Goal: Check status

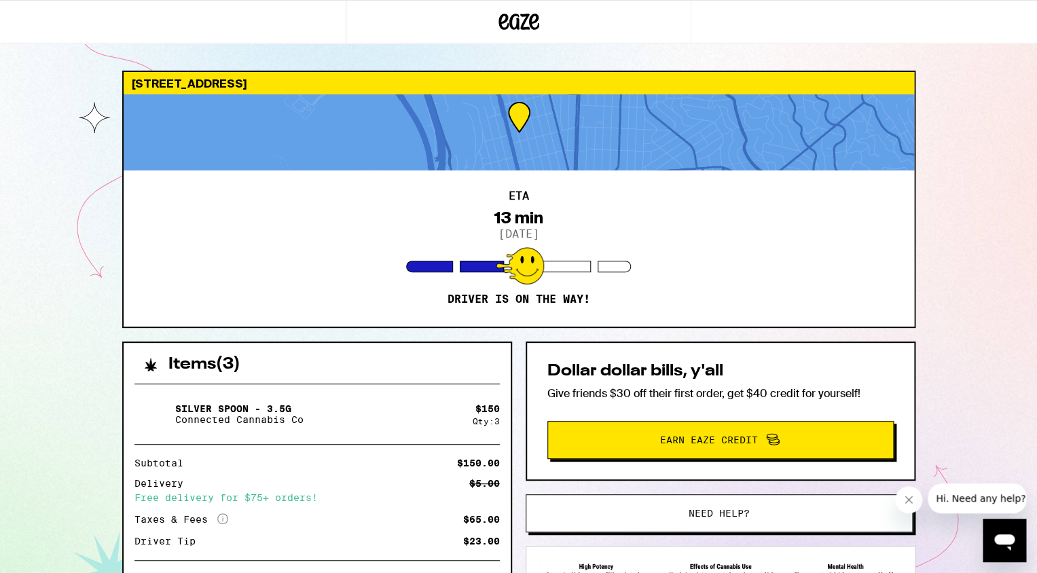
click at [715, 280] on div "ETA 13 min [DATE] Driver is on the way!" at bounding box center [519, 249] width 791 height 156
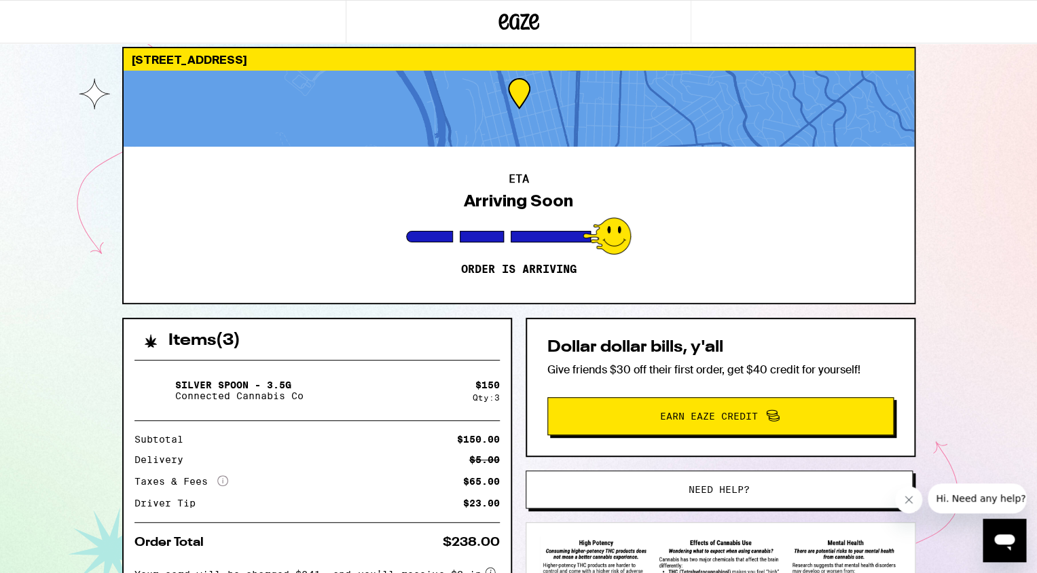
scroll to position [92, 0]
click at [975, 373] on div "615 Kains Ave Albany 94706 ETA Arriving Soon Order is arriving Items ( 3 ) Silv…" at bounding box center [518, 346] width 1037 height 740
click at [908, 503] on icon "Close message from company" at bounding box center [908, 500] width 11 height 11
click at [938, 374] on div "615 Kains Ave Albany 94706 ETA Arriving Soon Order is arriving Items ( 3 ) Silv…" at bounding box center [518, 346] width 1037 height 740
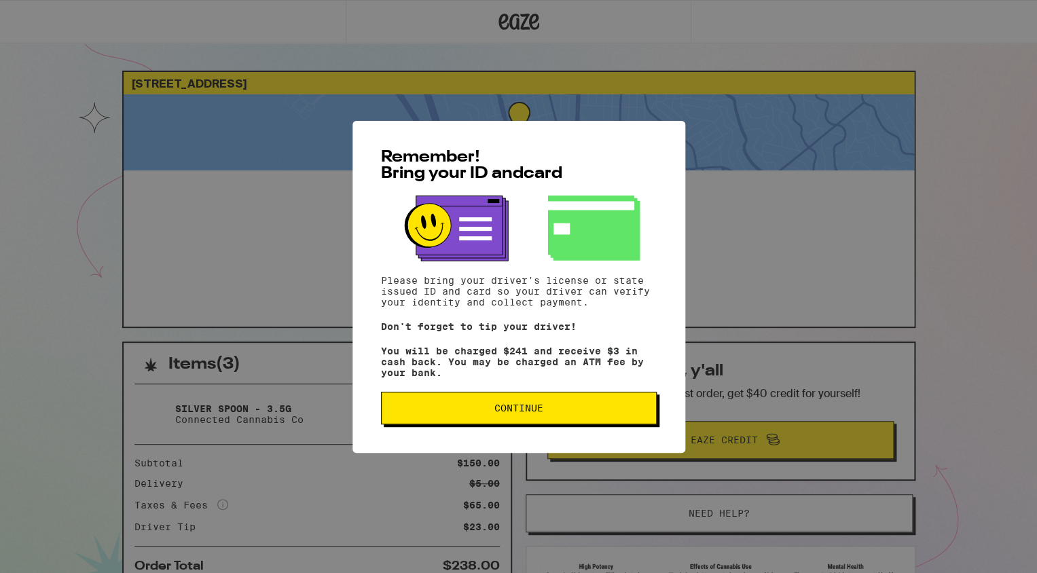
click at [469, 411] on span "Continue" at bounding box center [519, 408] width 253 height 10
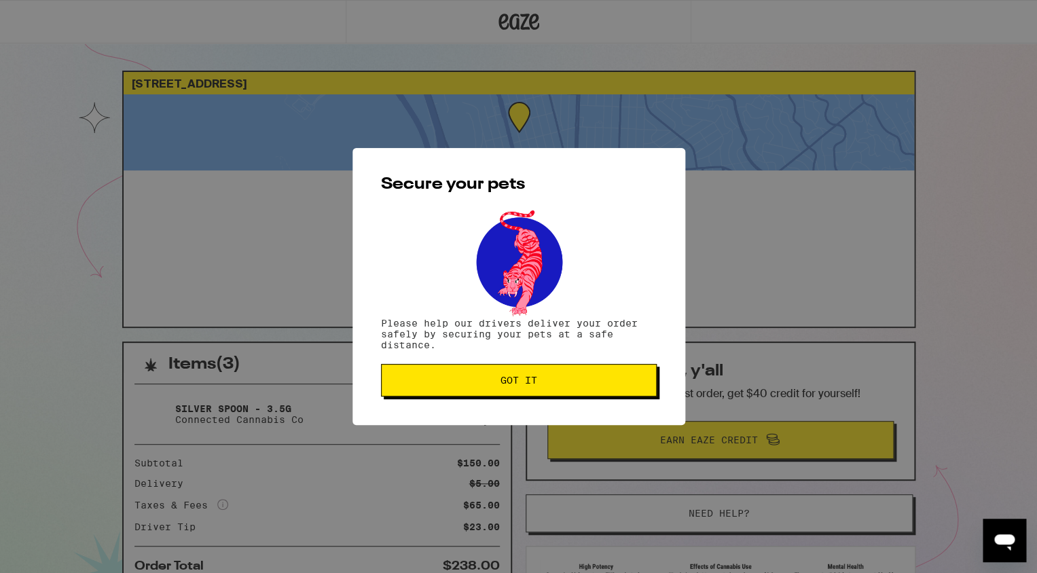
click at [479, 408] on div "Secure your pets Please help our drivers deliver your order safely by securing …" at bounding box center [519, 286] width 333 height 277
click at [477, 395] on button "Got it" at bounding box center [519, 380] width 276 height 33
